Goal: Transaction & Acquisition: Purchase product/service

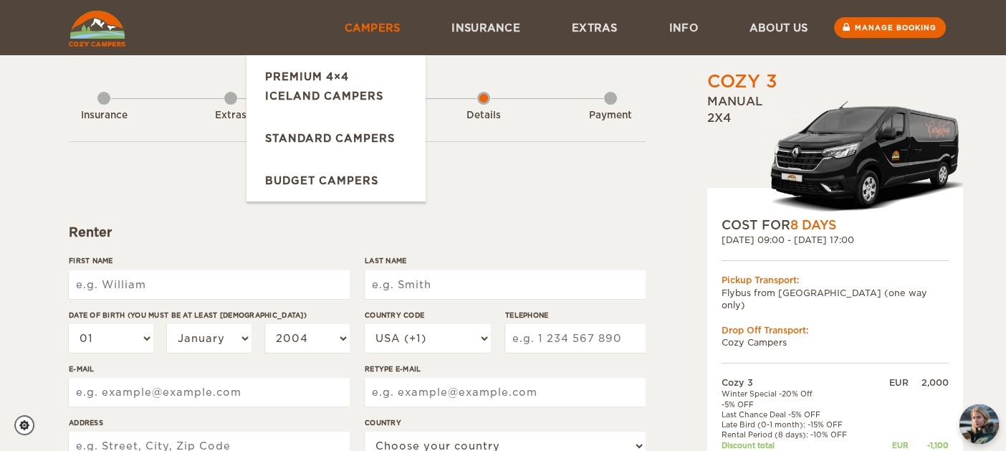
click at [388, 28] on link "Campers" at bounding box center [371, 27] width 107 height 55
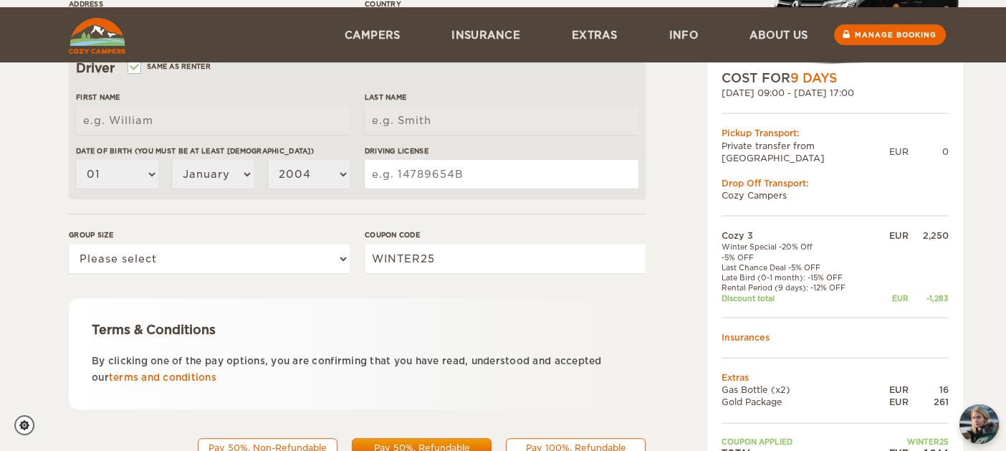
scroll to position [480, 0]
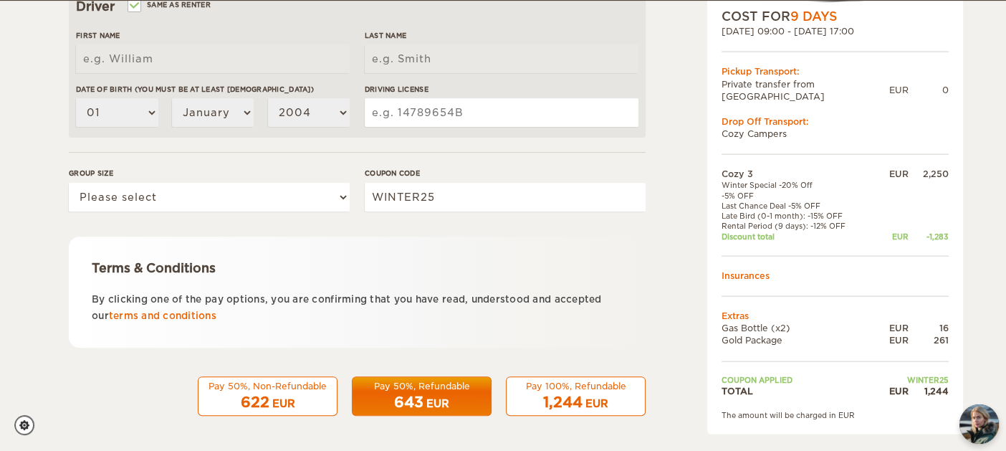
click at [578, 403] on span "1,244" at bounding box center [562, 401] width 39 height 17
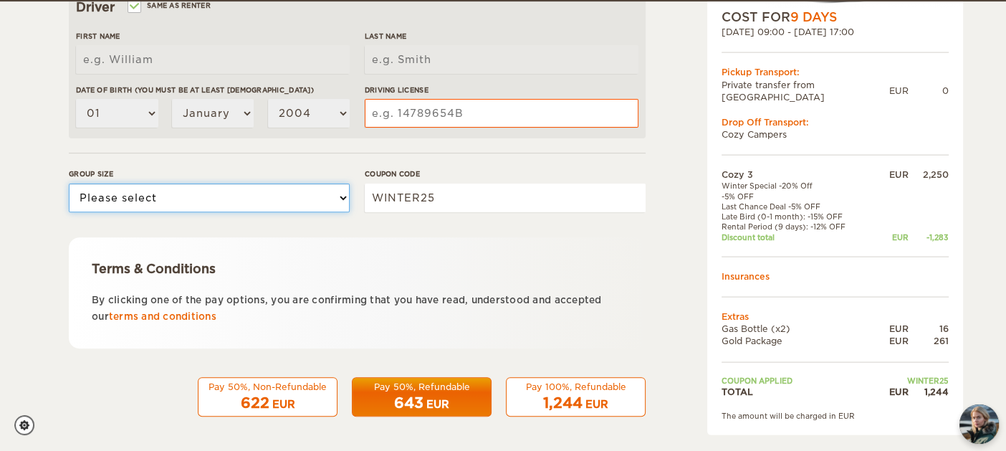
click at [322, 198] on select "Please select 1 2 3" at bounding box center [209, 197] width 281 height 29
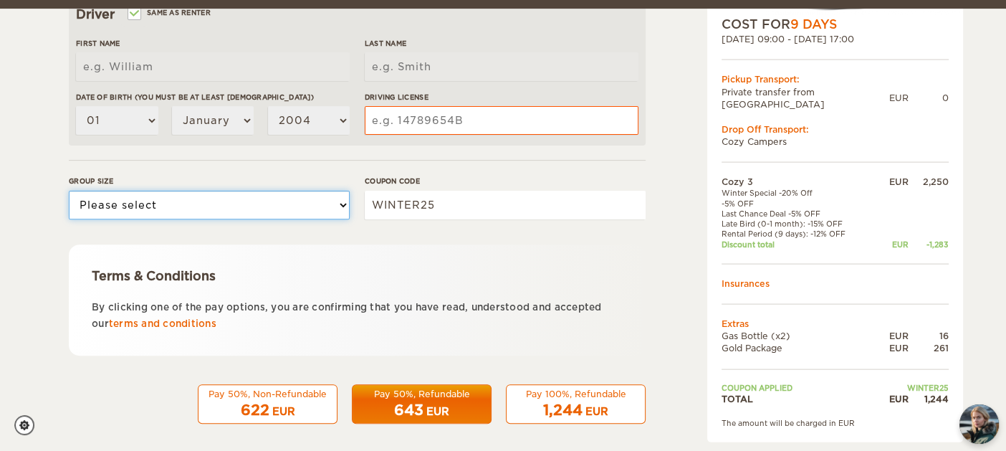
scroll to position [0, 0]
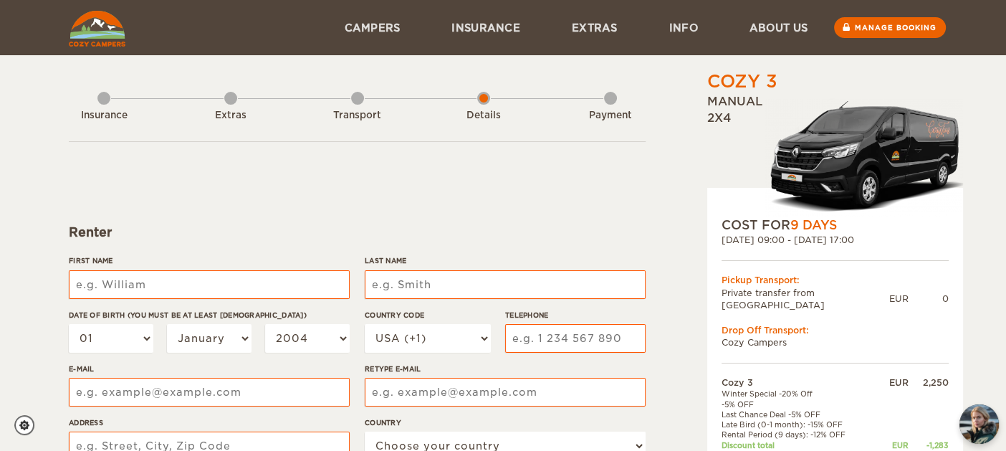
click at [85, 39] on img at bounding box center [97, 29] width 57 height 36
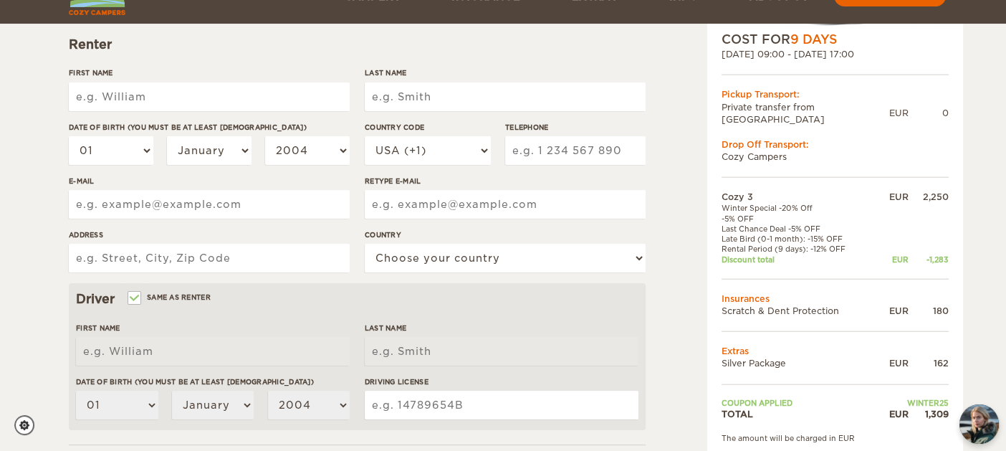
scroll to position [186, 0]
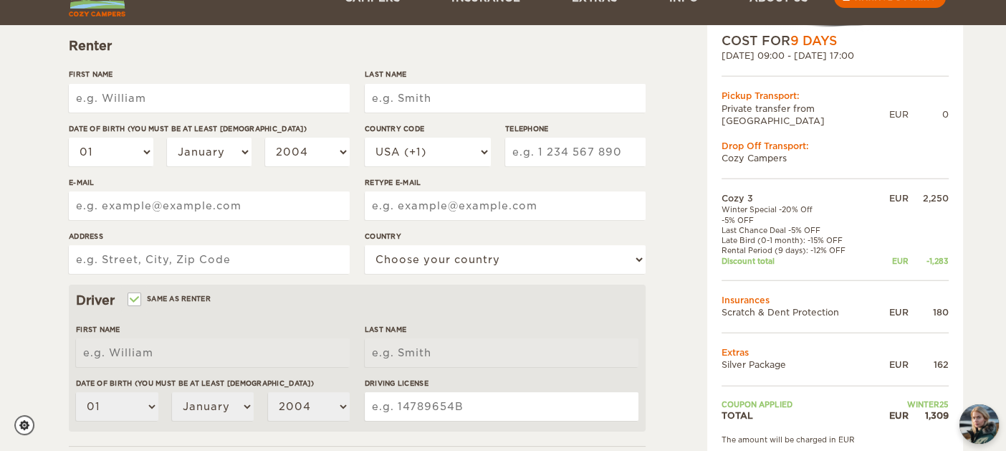
click at [174, 105] on input "First Name" at bounding box center [209, 98] width 281 height 29
type input "Christoph"
type input "Hintermair"
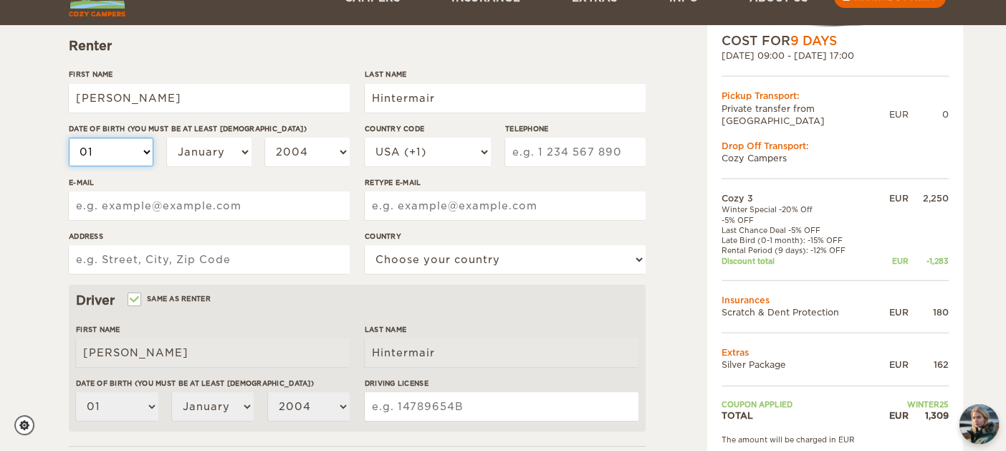
click at [148, 153] on select "01 02 03 04 05 06 07 08 09 10 11 12 13 14 15 16 17 18 19 20 21 22 23 24 25 26 2…" at bounding box center [111, 152] width 85 height 29
select select "18"
click at [69, 138] on select "01 02 03 04 05 06 07 08 09 10 11 12 13 14 15 16 17 18 19 20 21 22 23 24 25 26 2…" at bounding box center [111, 152] width 85 height 29
select select "18"
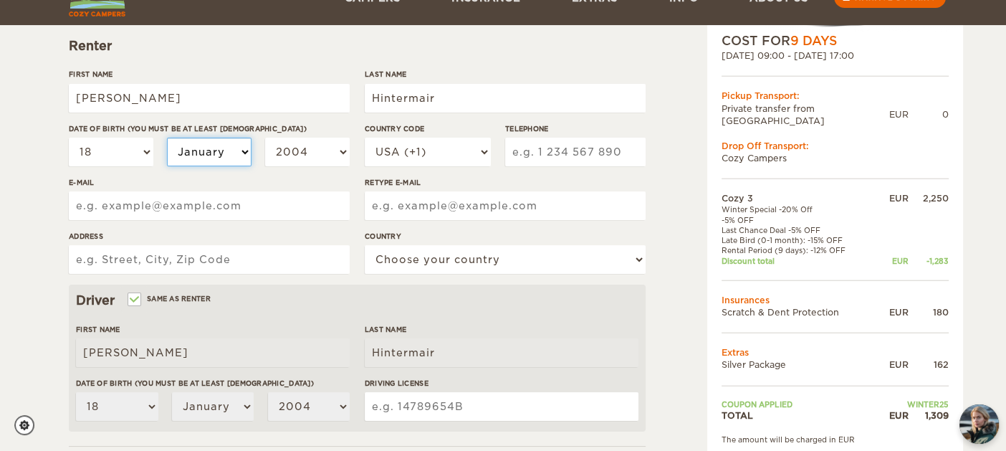
click at [242, 148] on select "January February March April May June July August September October November De…" at bounding box center [209, 152] width 85 height 29
select select "05"
click at [167, 138] on select "January February March April May June July August September October November De…" at bounding box center [209, 152] width 85 height 29
select select "05"
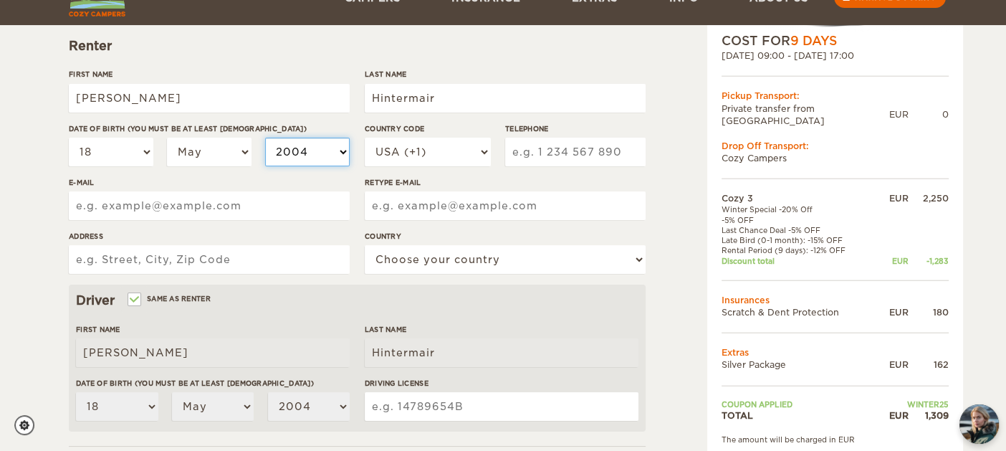
click at [332, 150] on select "2004 2003 2002 2001 2000 1999 1998 1997 1996 1995 1994 1993 1992 1991 1990 1989…" at bounding box center [307, 152] width 85 height 29
select select "1996"
click at [265, 138] on select "2004 2003 2002 2001 2000 1999 1998 1997 1996 1995 1994 1993 1992 1991 1990 1989…" at bounding box center [307, 152] width 85 height 29
select select "1996"
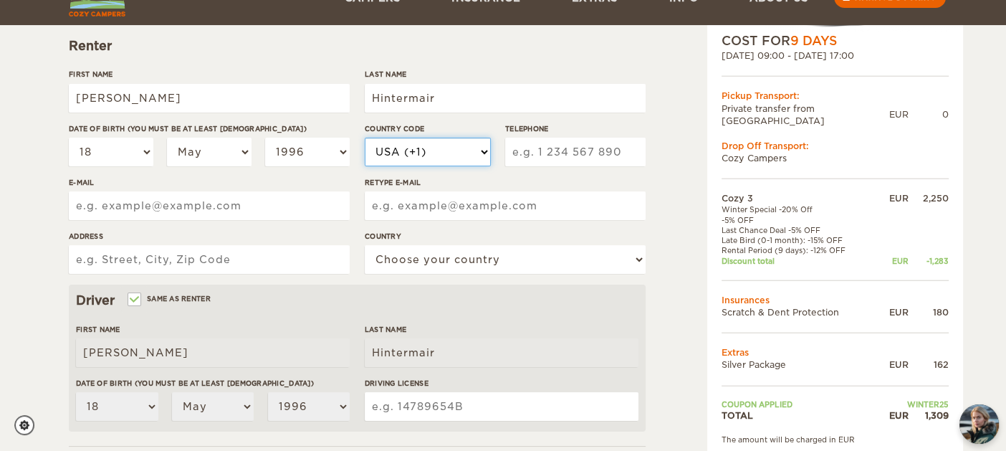
click at [474, 160] on select "USA (+1) UK (+44) Germany (+49) Algeria (+213) Andorra (+376) Angola (+244) Ang…" at bounding box center [428, 152] width 126 height 29
select select "49"
click at [365, 138] on select "USA (+1) UK (+44) Germany (+49) Algeria (+213) Andorra (+376) Angola (+244) Ang…" at bounding box center [428, 152] width 126 height 29
click at [538, 153] on input "Telephone" at bounding box center [575, 152] width 140 height 29
type input "15153203346"
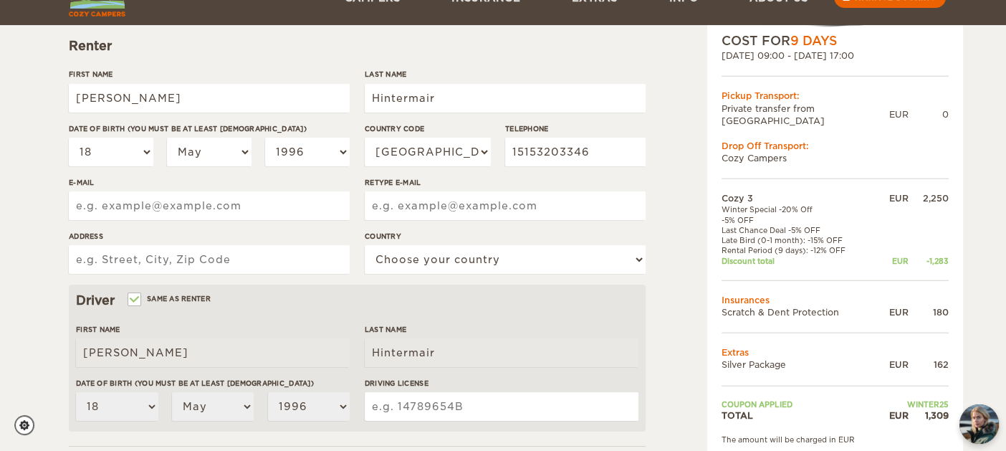
click at [221, 204] on input "E-mail" at bounding box center [209, 205] width 281 height 29
type input "christoph-hintermair@web.de"
type input "Fregestraße 59"
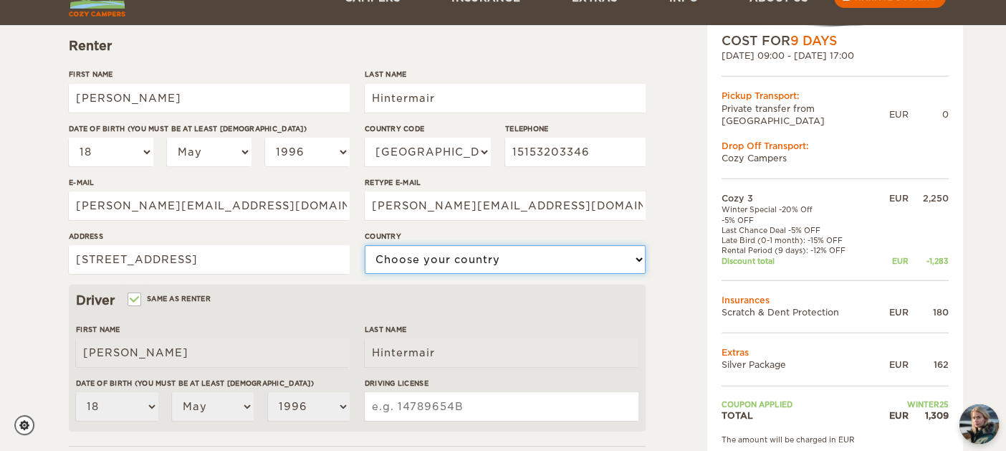
select select "77"
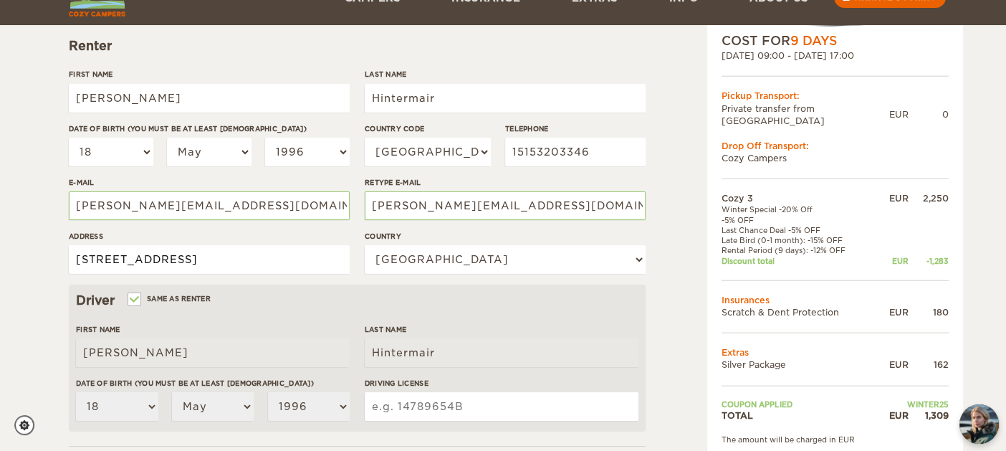
click at [267, 255] on input "Fregestraße 59" at bounding box center [209, 259] width 281 height 29
type input "Fregestraße 59, 12159 Berlin"
click at [26, 295] on div "Cozy 3 Expand Collapse Total 1,309 EUR Manual 2x4 COST FOR 9 Days 06. Oct 2025 …" at bounding box center [503, 280] width 1006 height 932
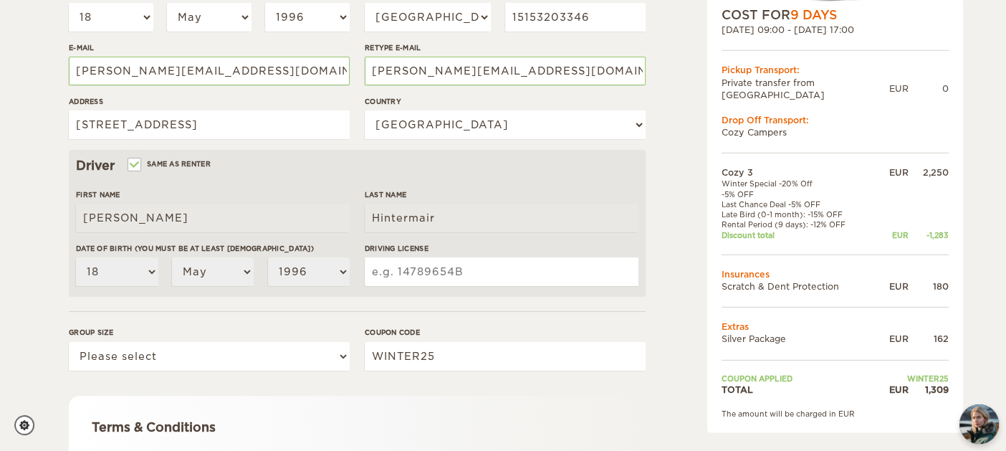
scroll to position [321, 0]
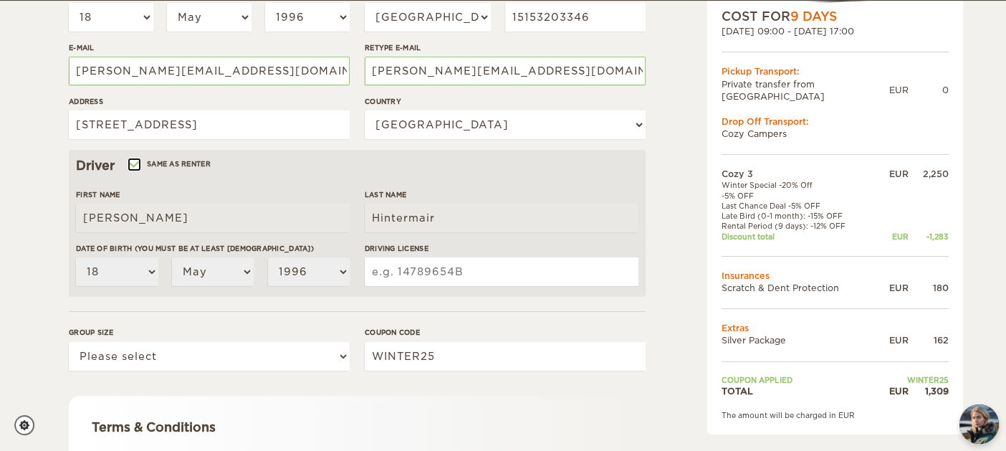
click at [130, 167] on input "Same as renter" at bounding box center [133, 165] width 9 height 9
checkbox input "false"
select select
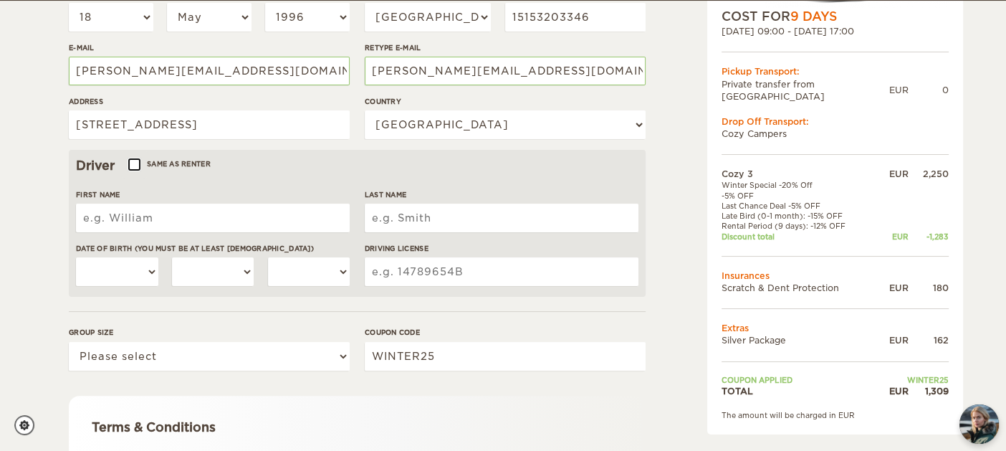
click at [130, 167] on input "Same as renter" at bounding box center [133, 165] width 9 height 9
checkbox input "true"
type input "Christoph"
type input "Hintermair"
select select "18"
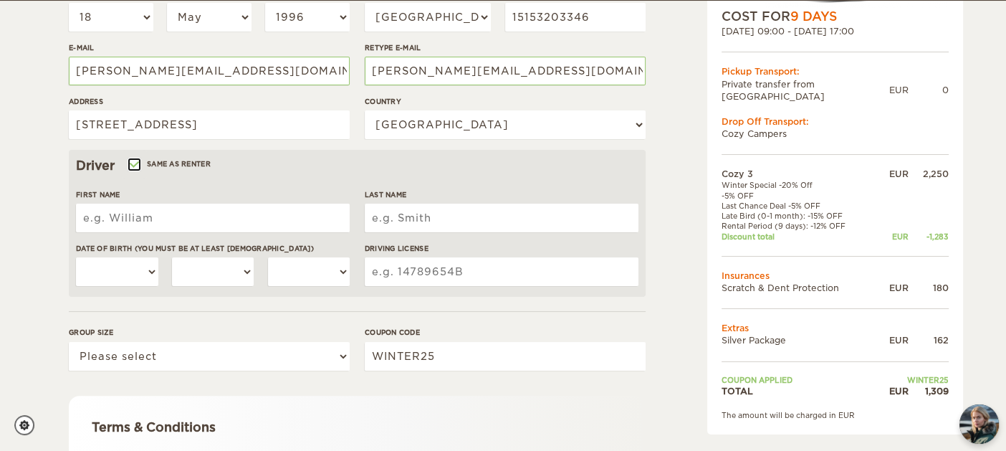
select select "05"
select select "1996"
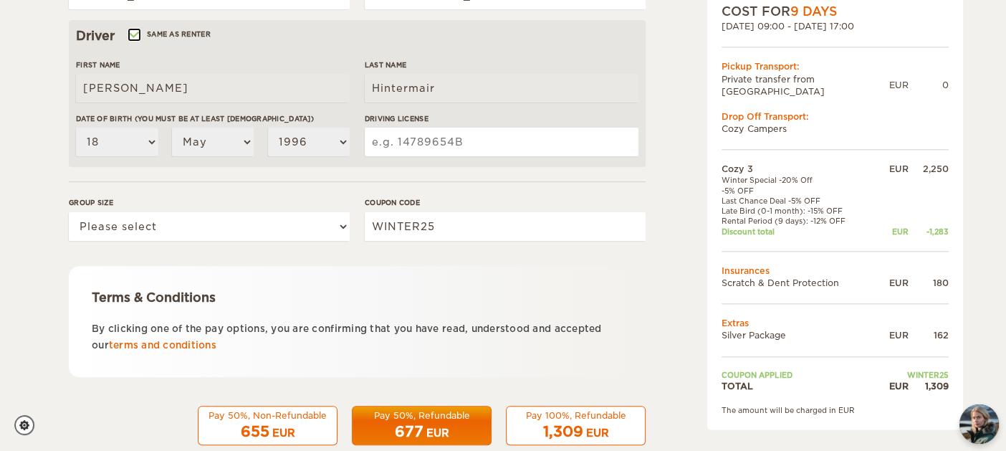
scroll to position [453, 0]
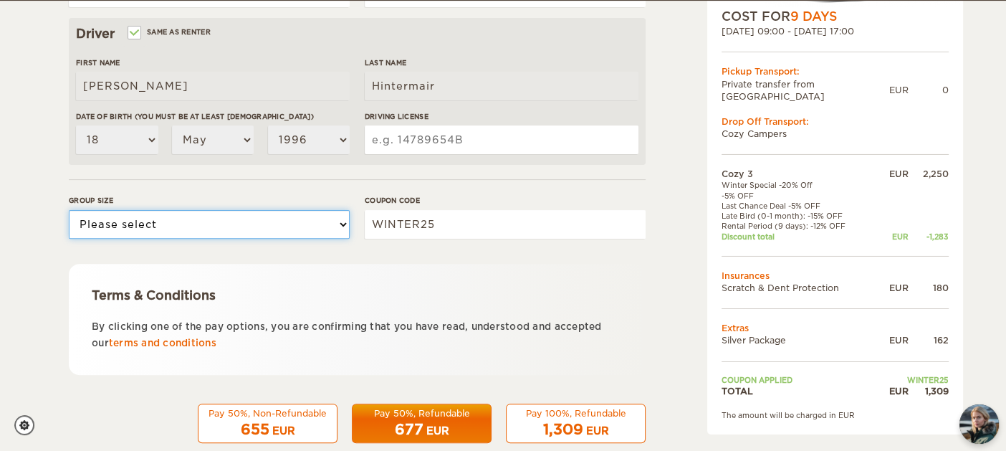
click at [293, 222] on select "Please select 1 2 3" at bounding box center [209, 224] width 281 height 29
select select "2"
click at [69, 210] on select "Please select 1 2 3" at bounding box center [209, 224] width 281 height 29
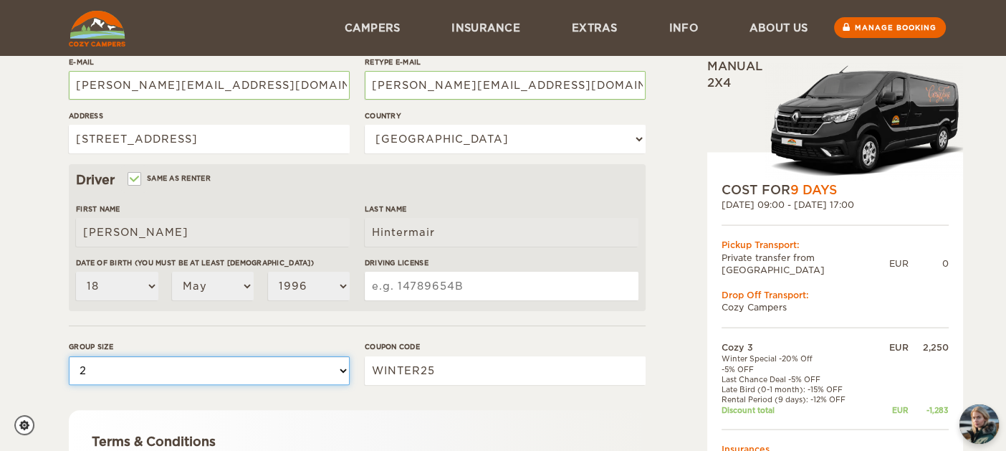
scroll to position [305, 0]
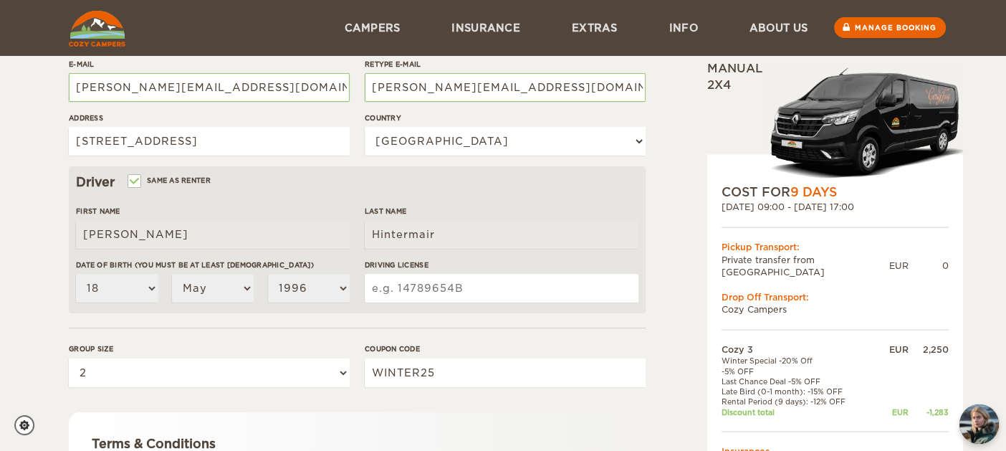
click at [441, 284] on input "Driving License" at bounding box center [502, 288] width 274 height 29
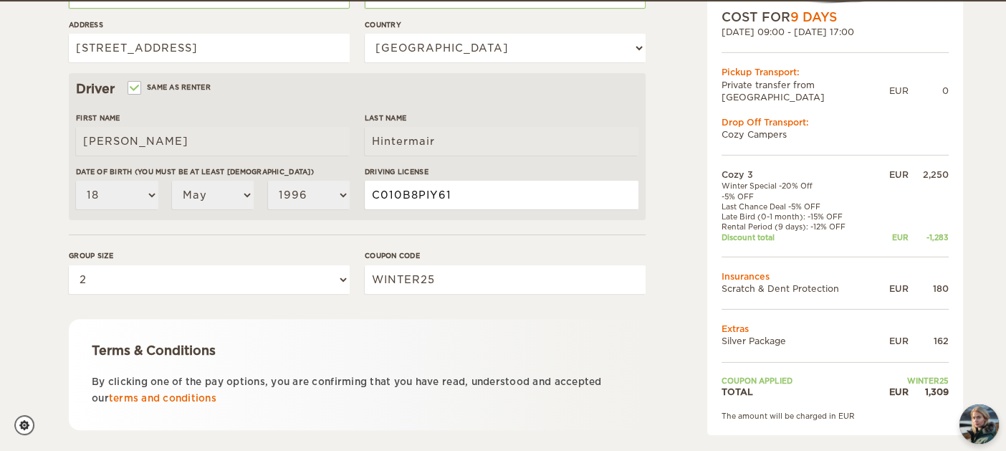
scroll to position [480, 0]
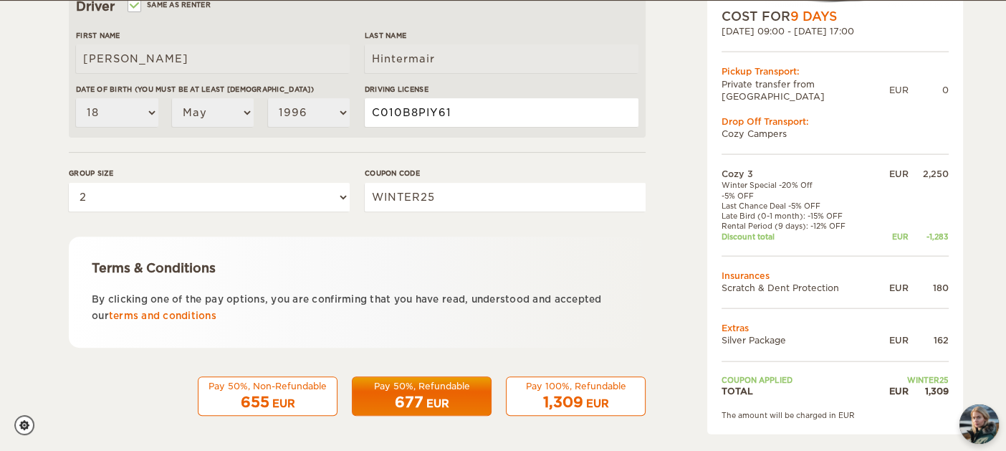
type input "C010B8PIY61"
click at [578, 401] on span "1,309" at bounding box center [563, 401] width 40 height 17
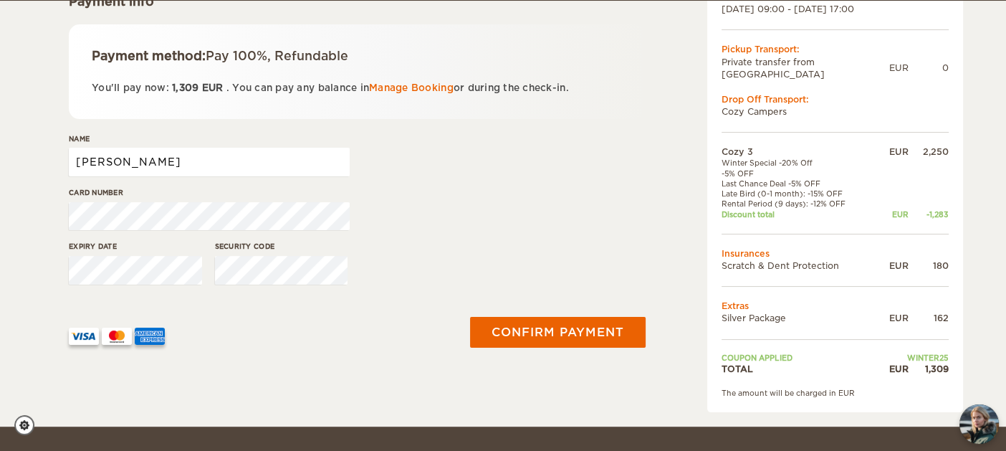
click at [274, 166] on input "Christoph" at bounding box center [209, 162] width 281 height 29
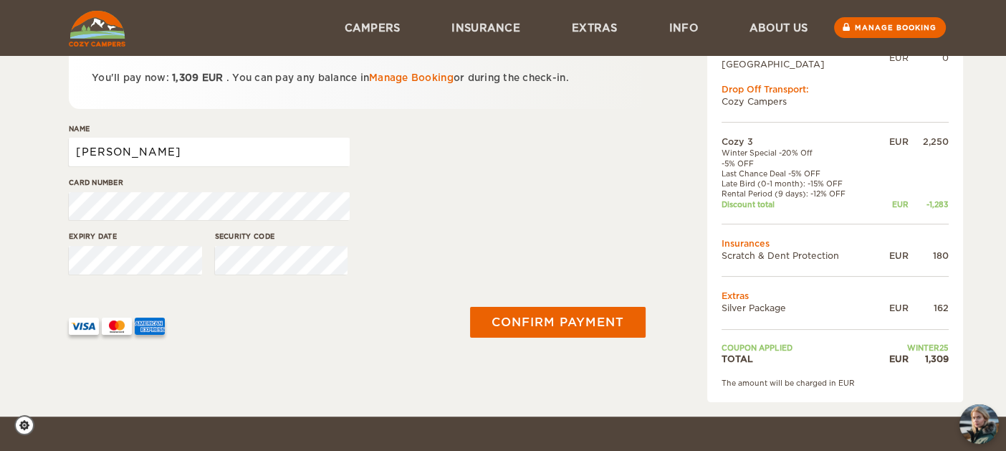
scroll to position [240, 0]
click at [289, 156] on input "Christoph Hintermair" at bounding box center [209, 152] width 281 height 29
type input "Christoph Hintermair"
click at [395, 220] on div "Card number" at bounding box center [357, 205] width 577 height 54
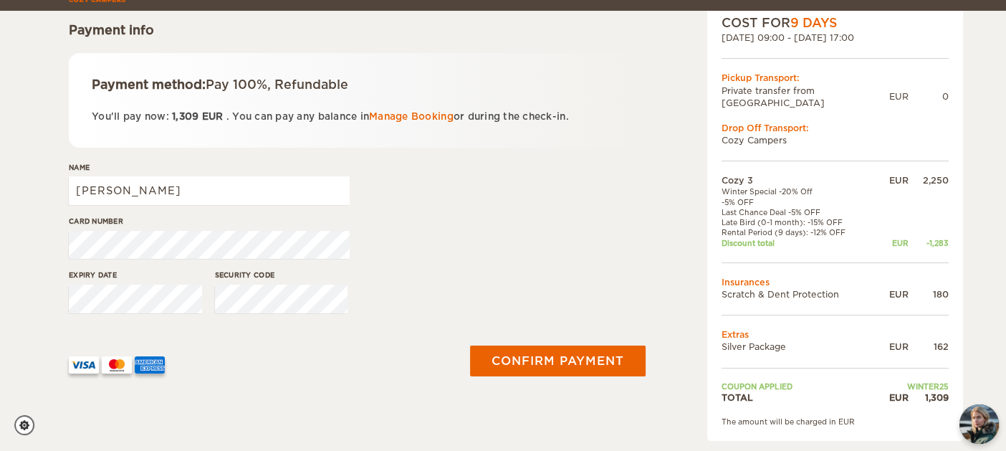
scroll to position [201, 0]
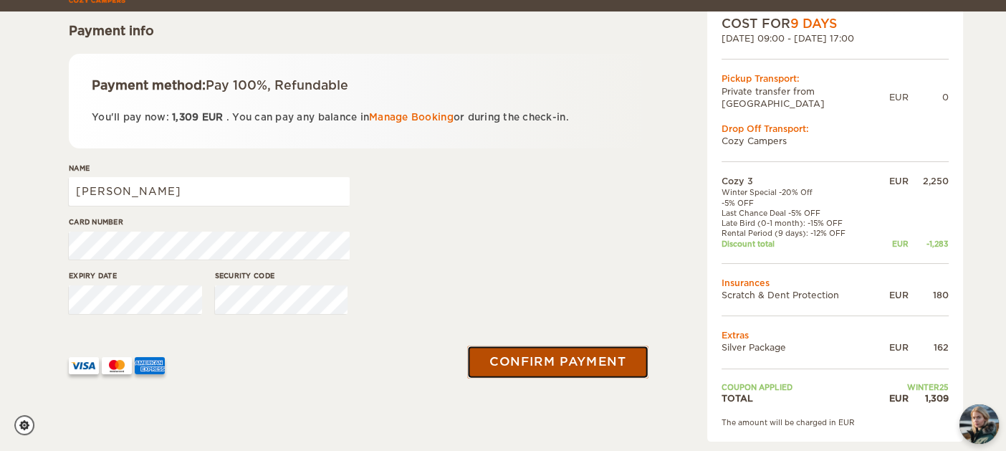
click at [547, 351] on button "Confirm payment" at bounding box center [557, 361] width 181 height 32
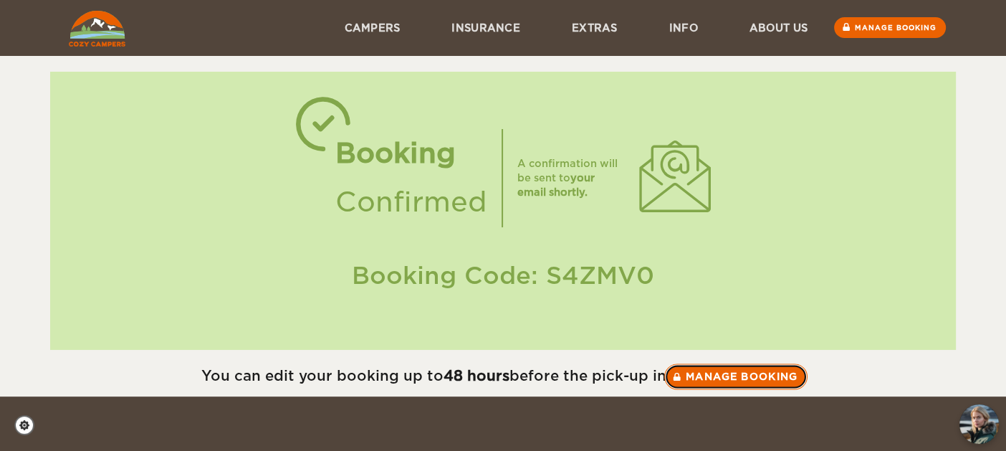
click at [750, 386] on link "Manage booking" at bounding box center [735, 376] width 143 height 26
